Goal: Browse casually

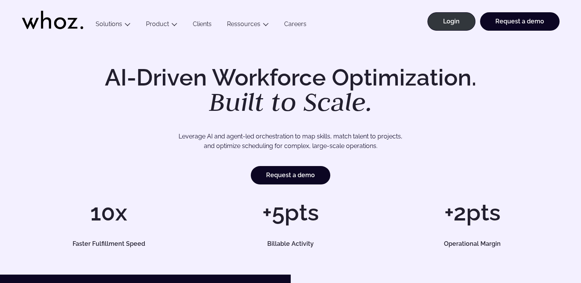
click at [138, 50] on div "AI-Driven Workforce Optimization. Built to Scale. Leverage AI and agent-led orc…" at bounding box center [290, 156] width 581 height 236
